Goal: Task Accomplishment & Management: Complete application form

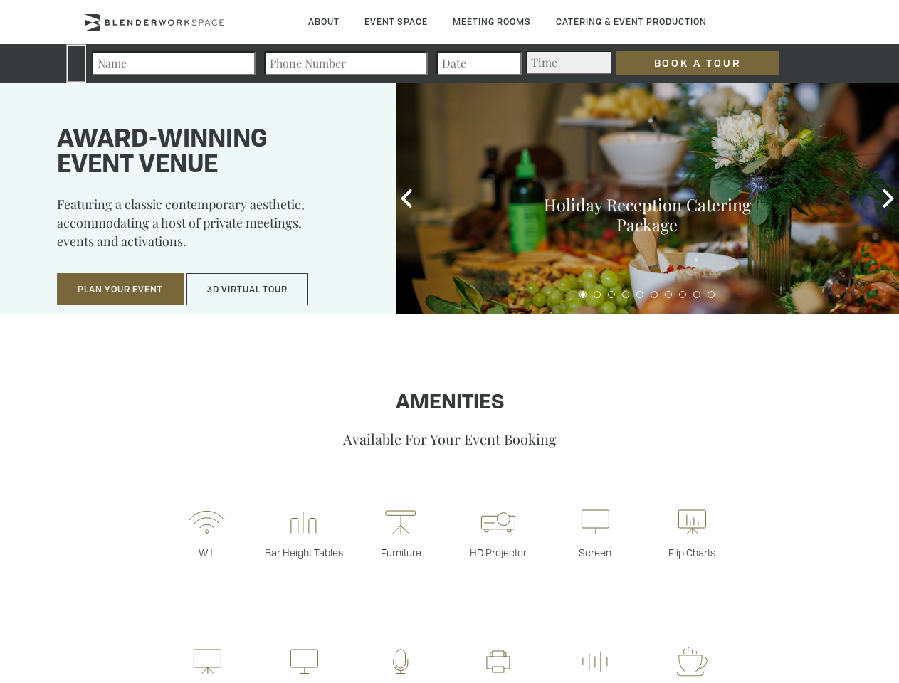
click at [686, 63] on input "Book a Tour" at bounding box center [698, 63] width 164 height 24
click at [120, 290] on button "Plan Your Event" at bounding box center [120, 289] width 127 height 33
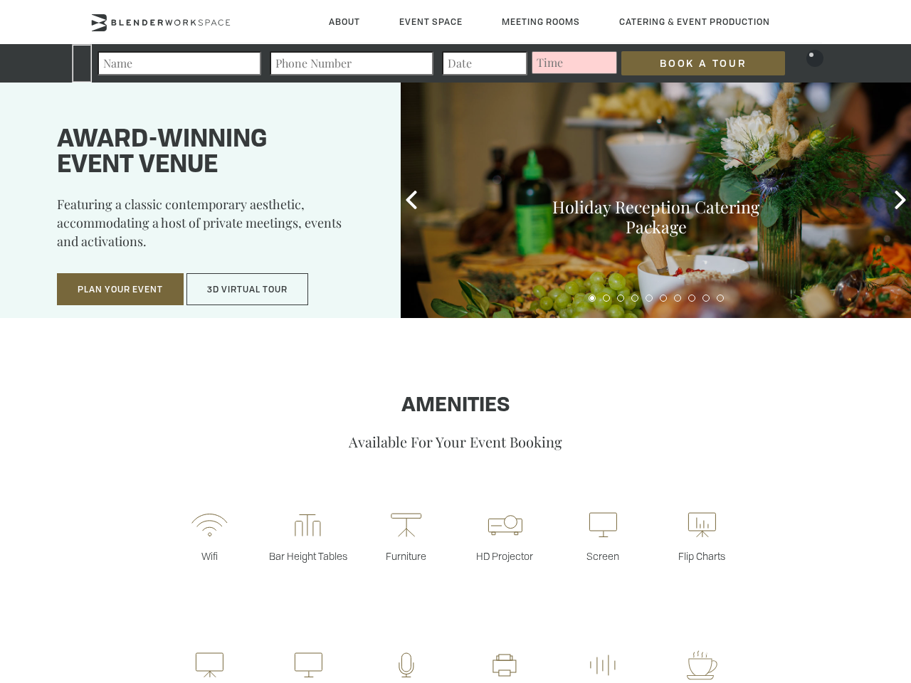
click at [248, 290] on input "Number of Attendees" at bounding box center [337, 282] width 214 height 20
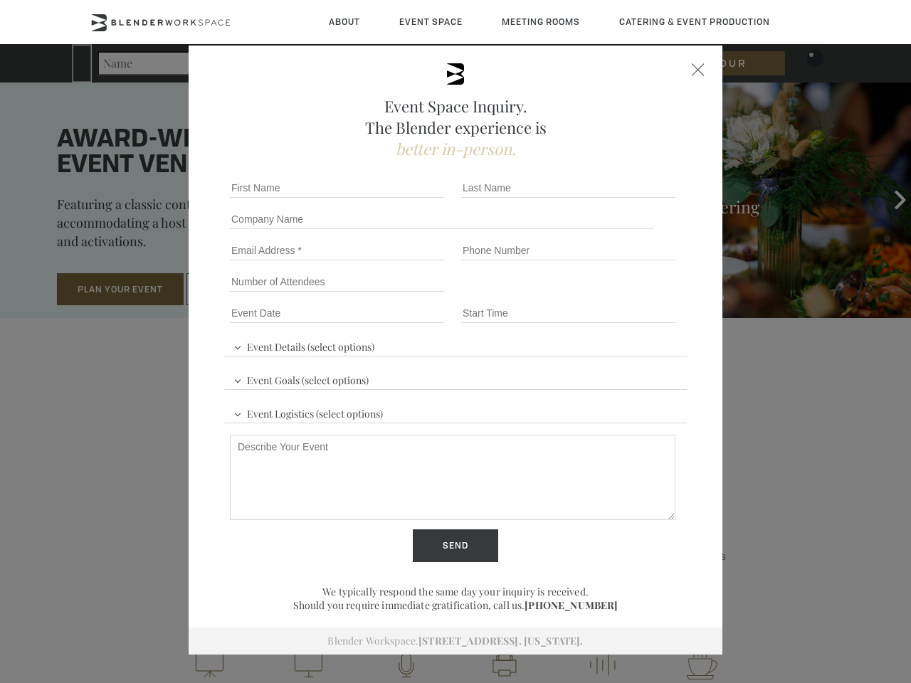
click at [407, 199] on div "First name *" at bounding box center [339, 187] width 231 height 31
click at [889, 199] on div "Event Space Inquiry. The Blender experience is better in-person. Event Details …" at bounding box center [455, 341] width 911 height 683
click at [583, 295] on fieldset "Number of Attendees Budget Range" at bounding box center [455, 281] width 463 height 31
click at [597, 295] on fieldset "Number of Attendees Budget Range" at bounding box center [455, 281] width 463 height 31
click at [612, 295] on fieldset "Number of Attendees Budget Range" at bounding box center [455, 281] width 463 height 31
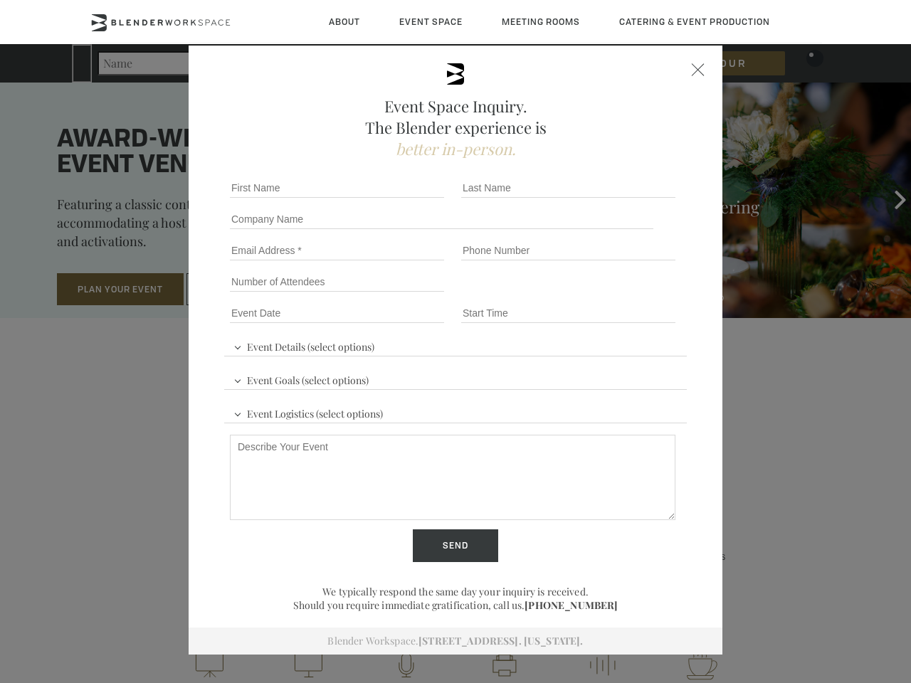
click at [626, 295] on fieldset "Number of Attendees Budget Range" at bounding box center [455, 281] width 463 height 31
